Goal: Information Seeking & Learning: Learn about a topic

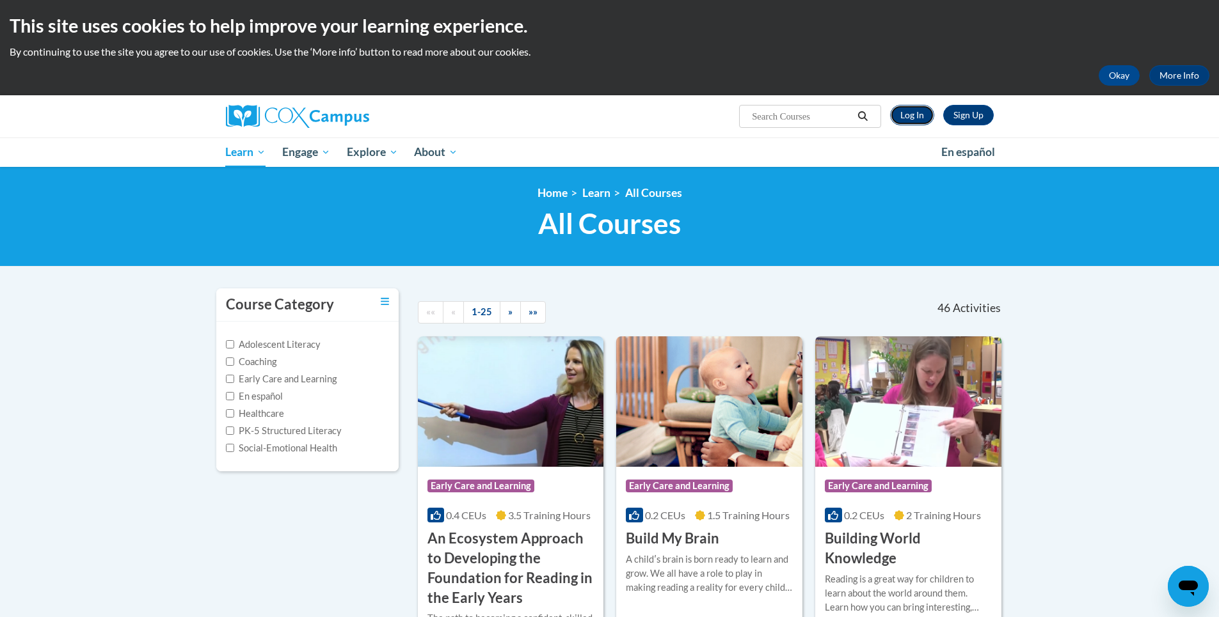
click at [901, 108] on link "Log In" at bounding box center [912, 115] width 44 height 20
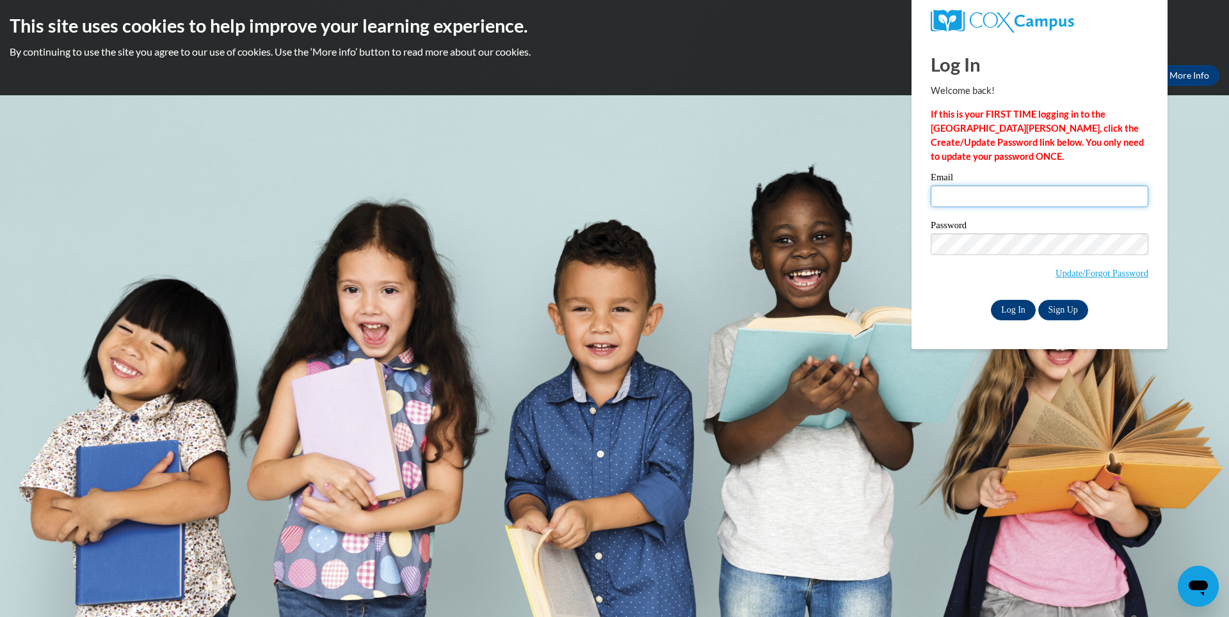
type input "lboskovitch@knohoco.org"
click at [1023, 317] on input "Log In" at bounding box center [1013, 310] width 45 height 20
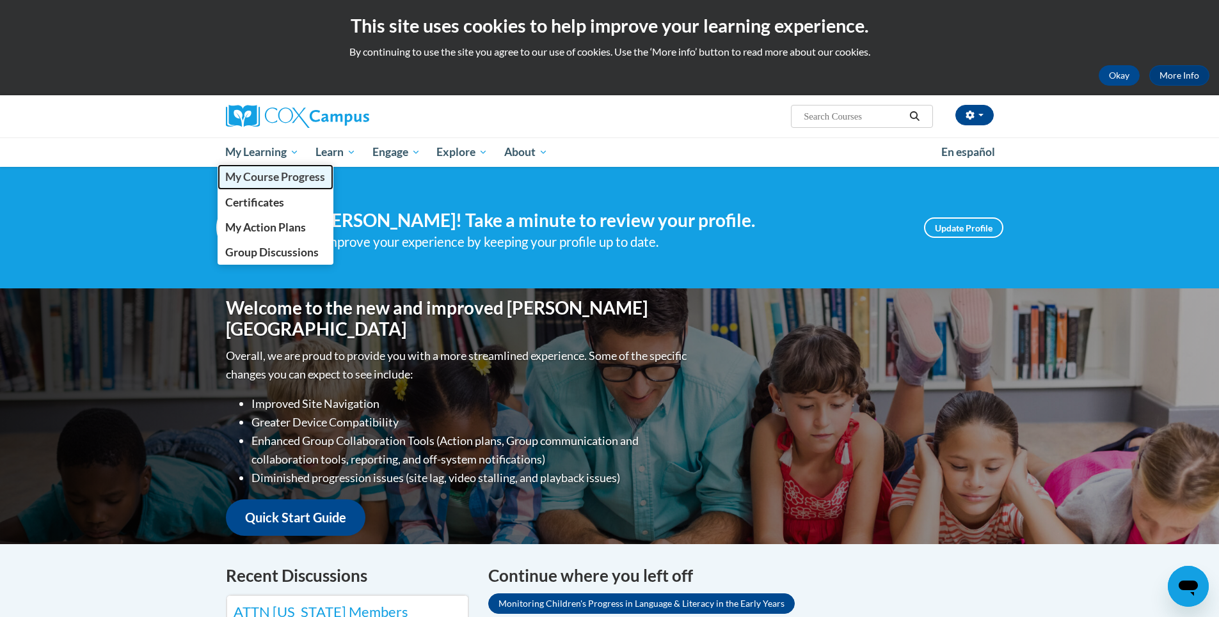
click at [291, 177] on span "My Course Progress" at bounding box center [275, 176] width 100 height 13
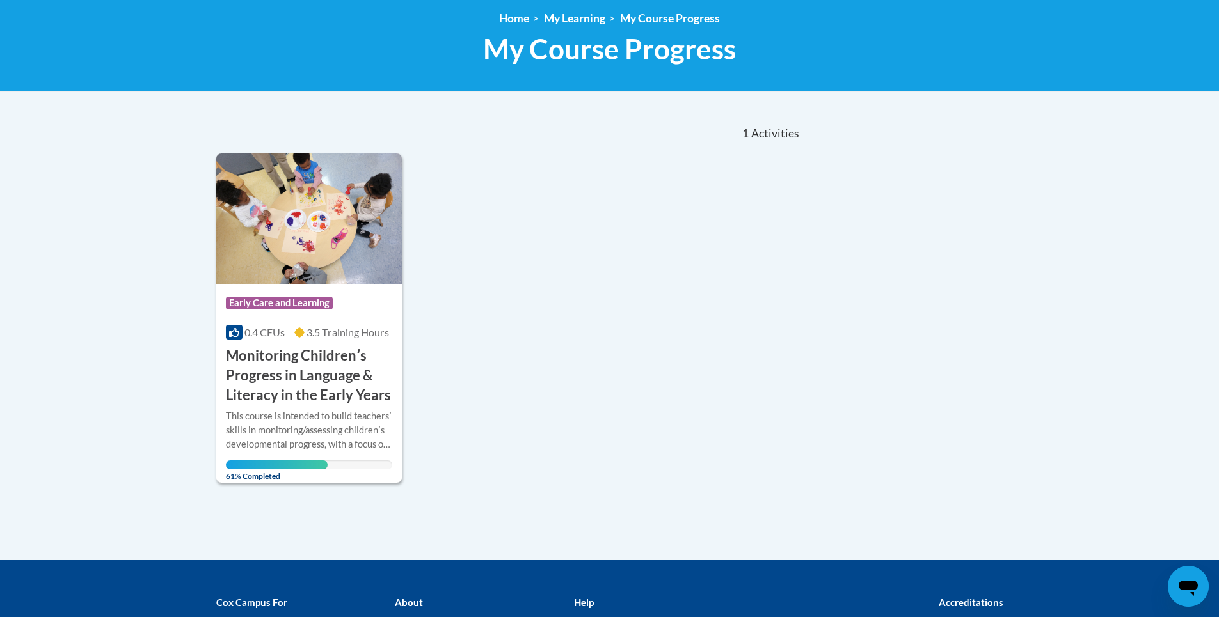
scroll to position [192, 0]
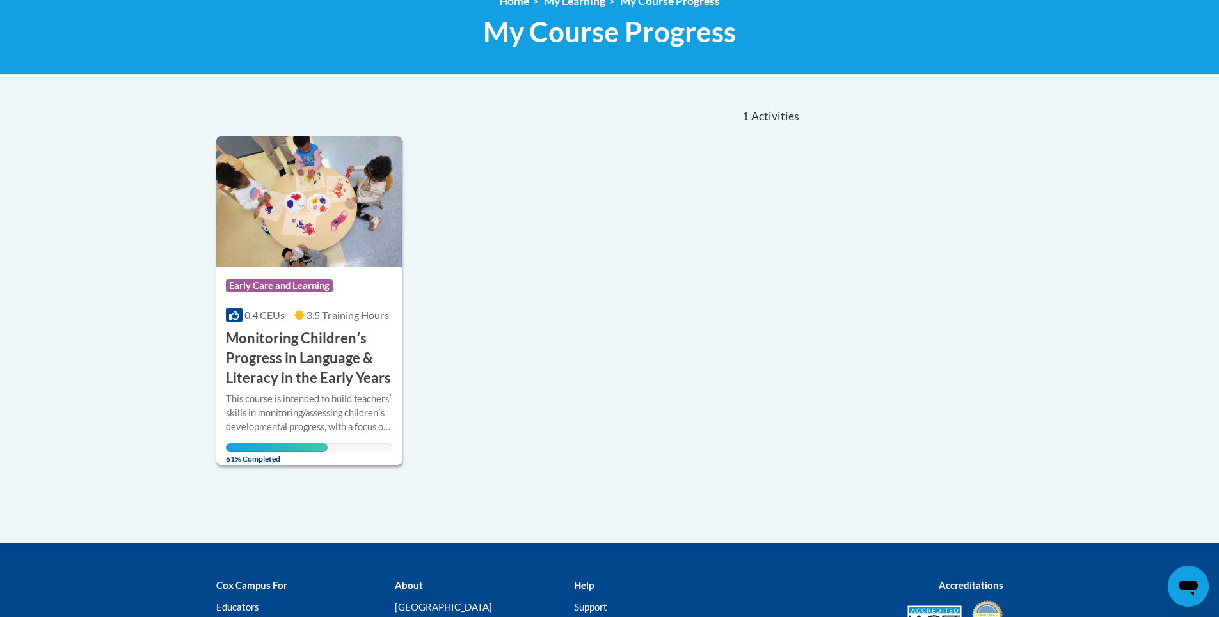
click at [326, 233] on img at bounding box center [309, 201] width 186 height 131
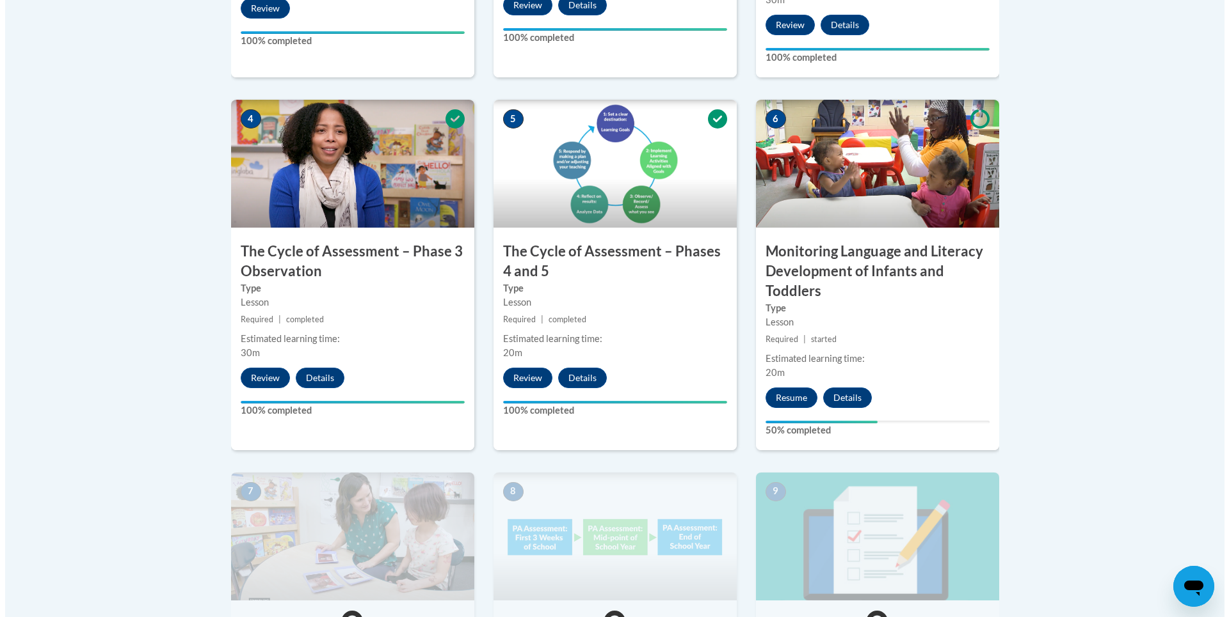
scroll to position [832, 0]
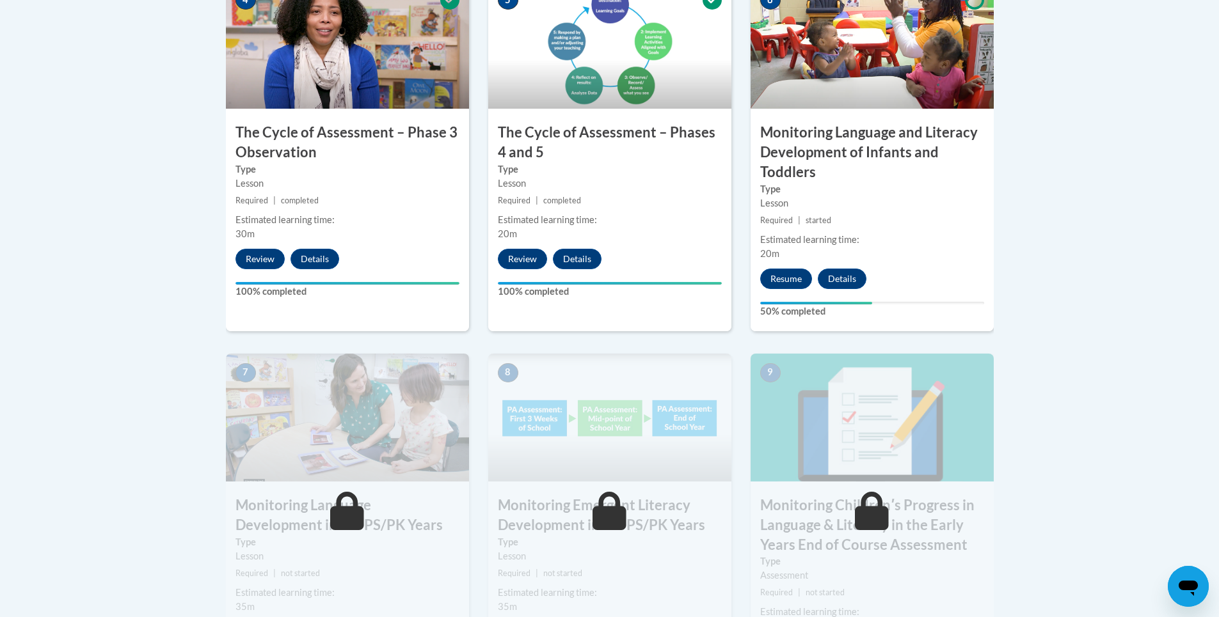
click at [797, 289] on div "6 Monitoring Language and Literacy Development of Infants and Toddlers Type Les…" at bounding box center [872, 156] width 243 height 351
click at [799, 277] on button "Resume" at bounding box center [786, 279] width 52 height 20
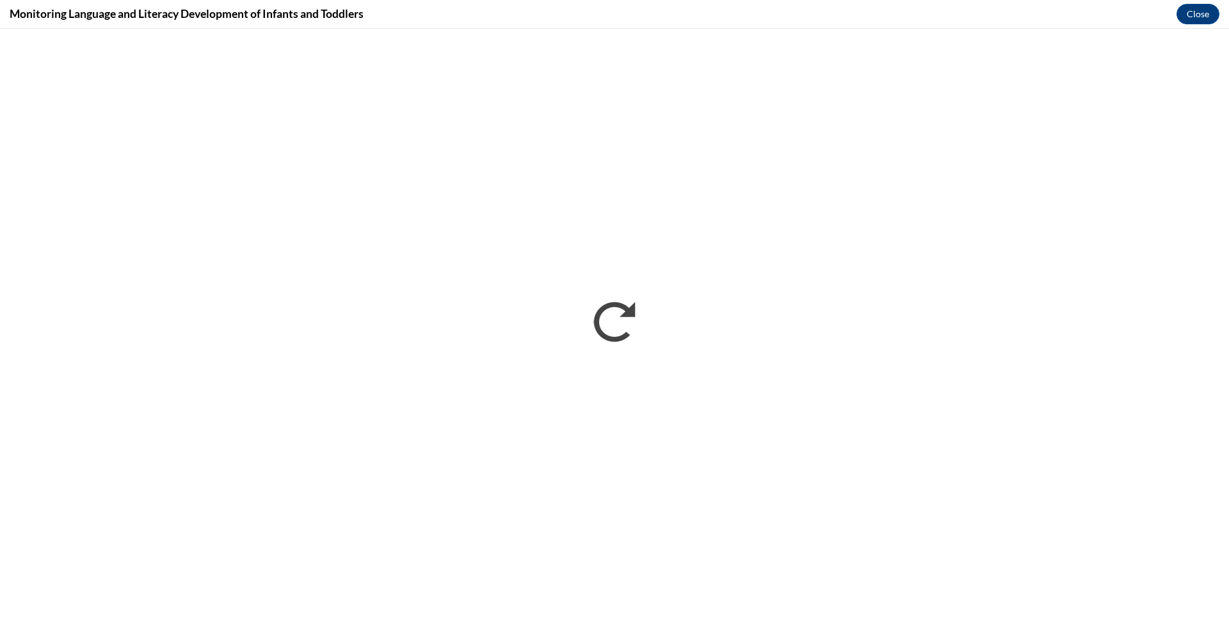
scroll to position [0, 0]
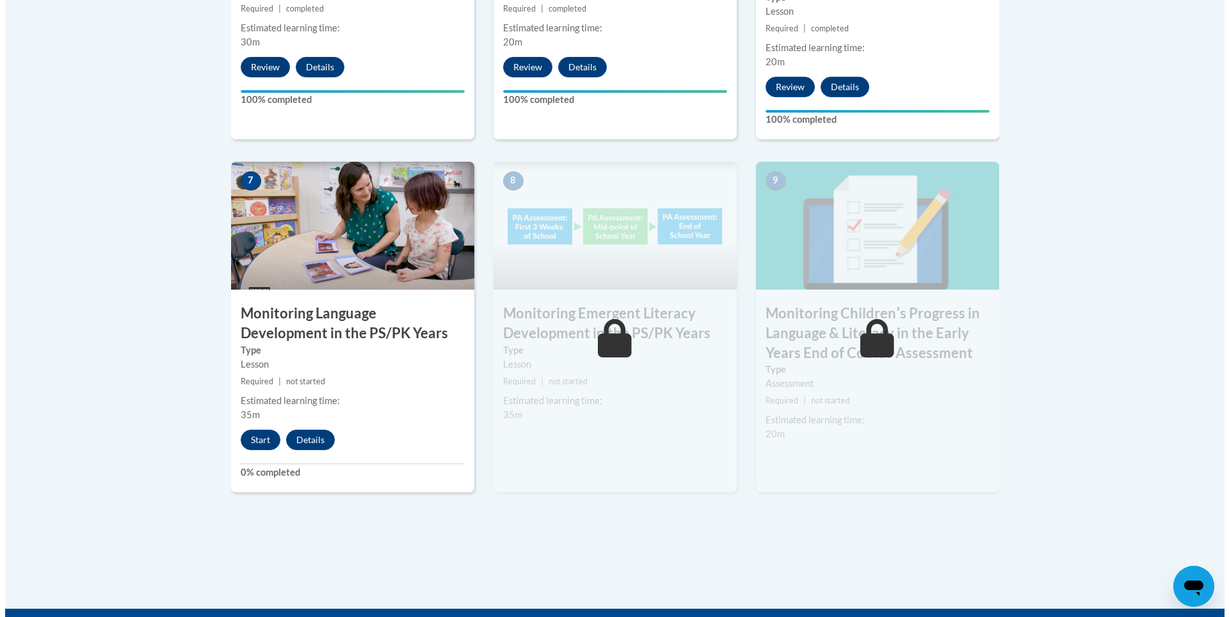
scroll to position [960, 0]
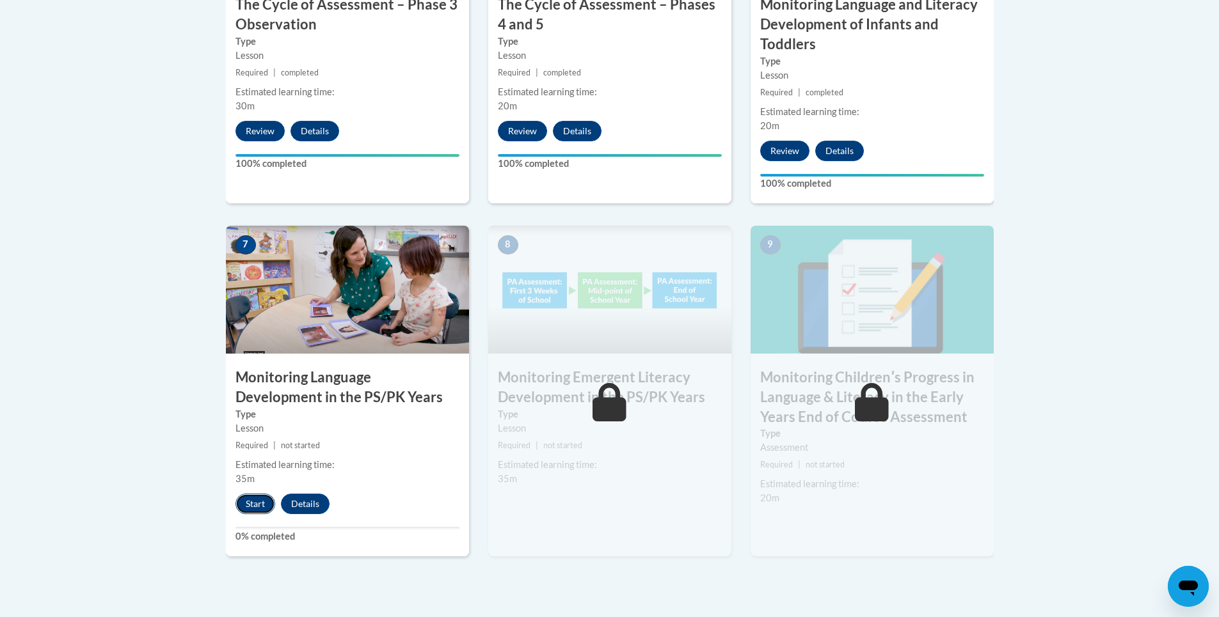
click at [253, 502] on button "Start" at bounding box center [255, 504] width 40 height 20
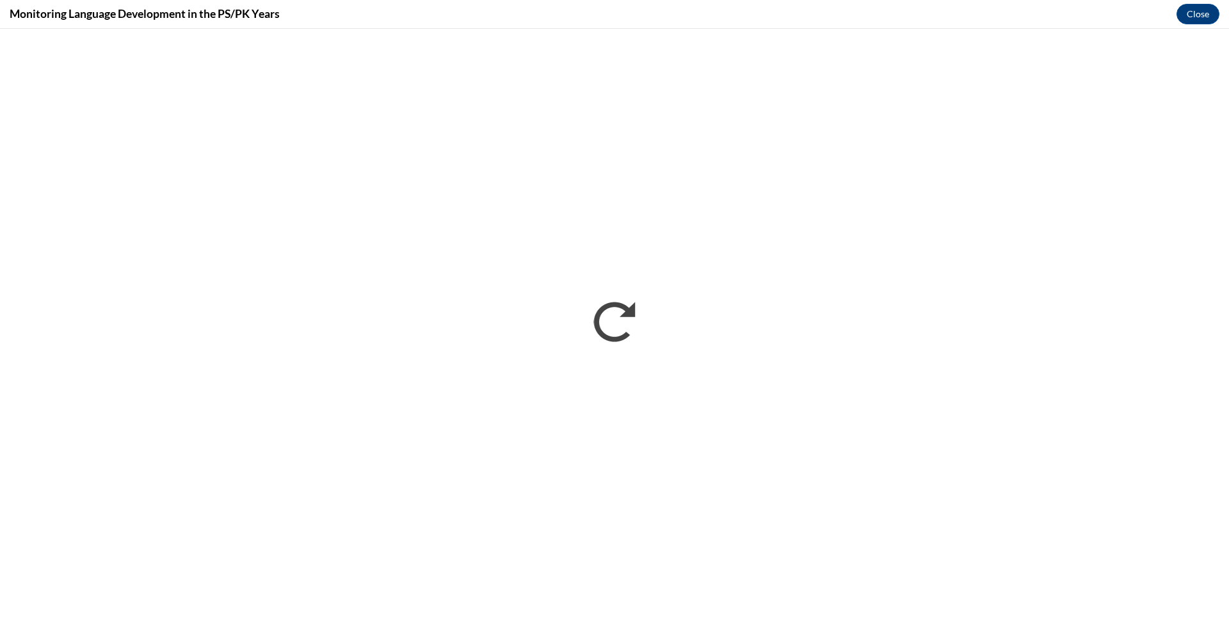
scroll to position [0, 0]
